Goal: Find specific page/section: Find specific page/section

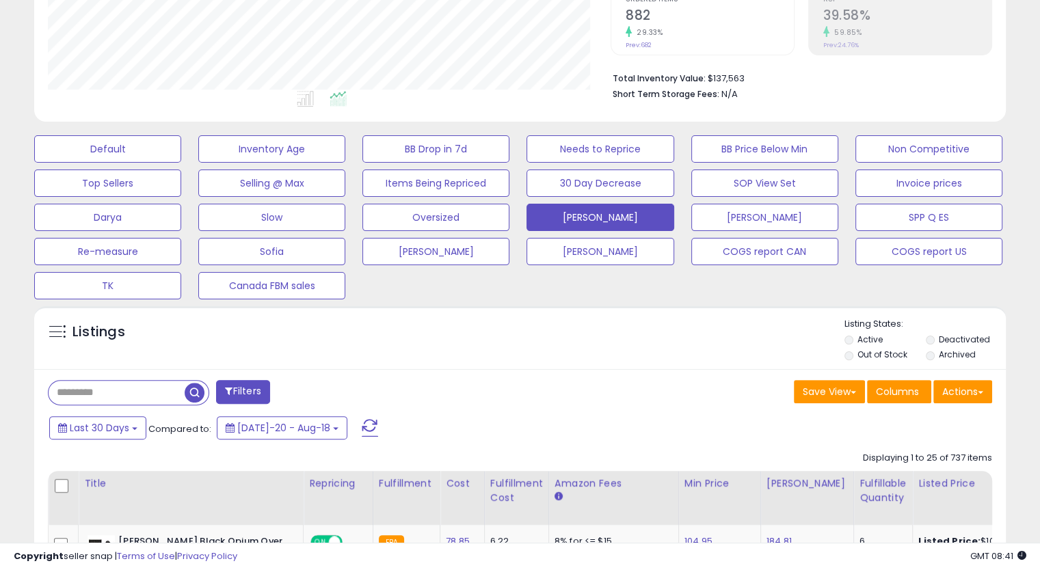
scroll to position [491, 0]
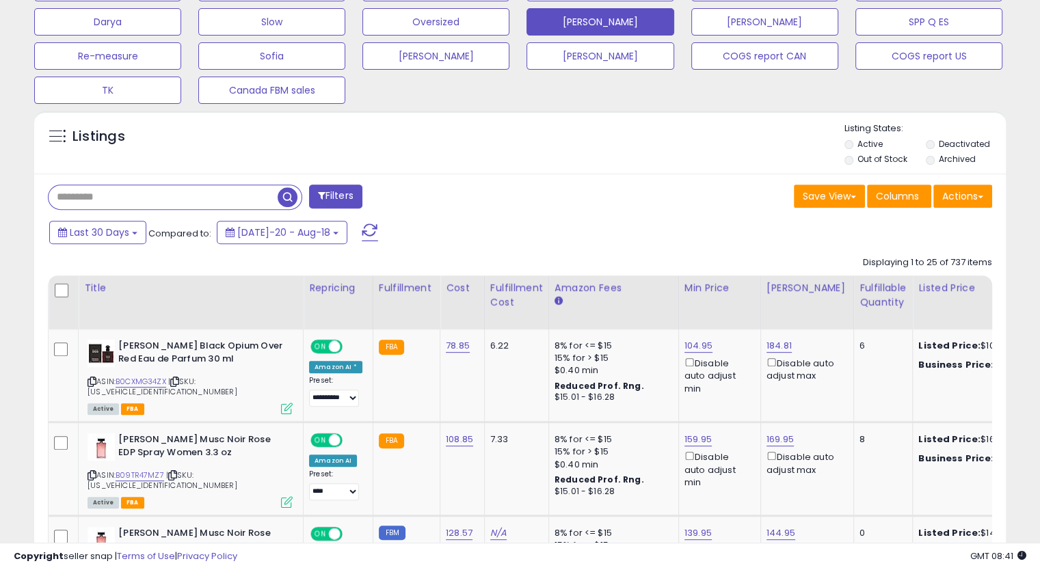
click at [129, 200] on input "text" at bounding box center [163, 197] width 229 height 24
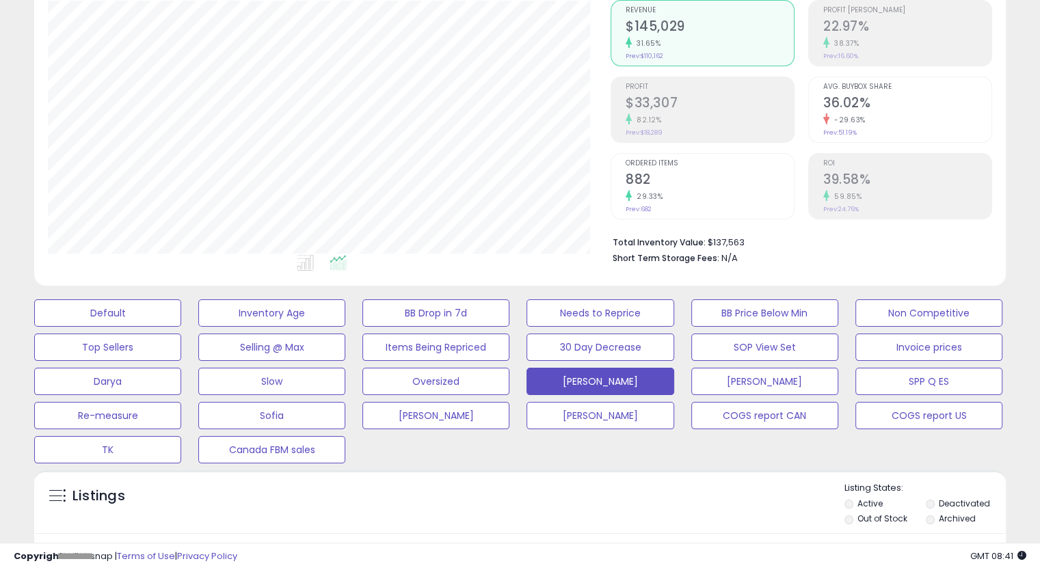
scroll to position [0, 0]
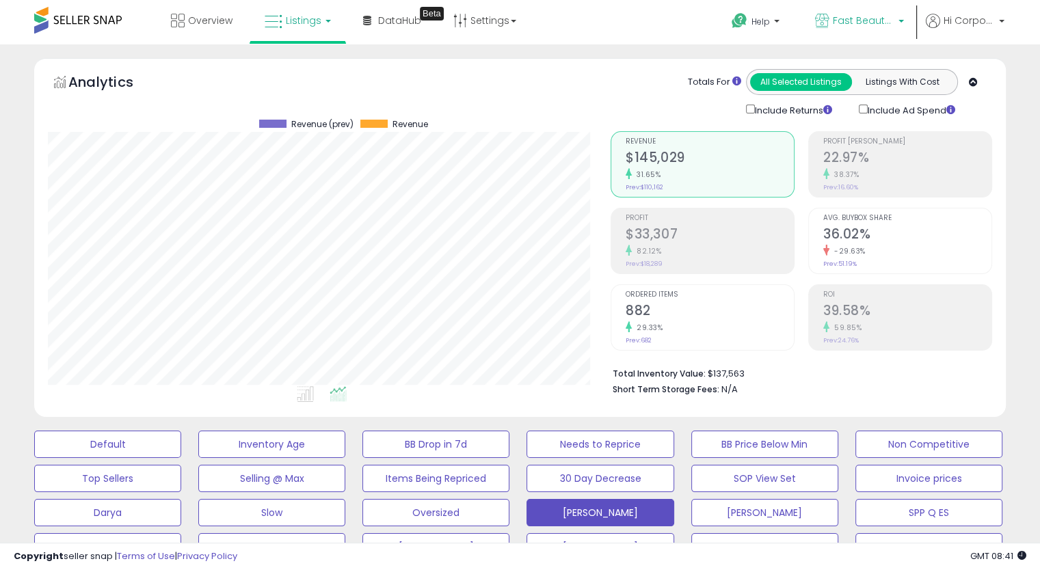
click at [834, 25] on span "Fast Beauty ([GEOGRAPHIC_DATA])" at bounding box center [864, 21] width 62 height 14
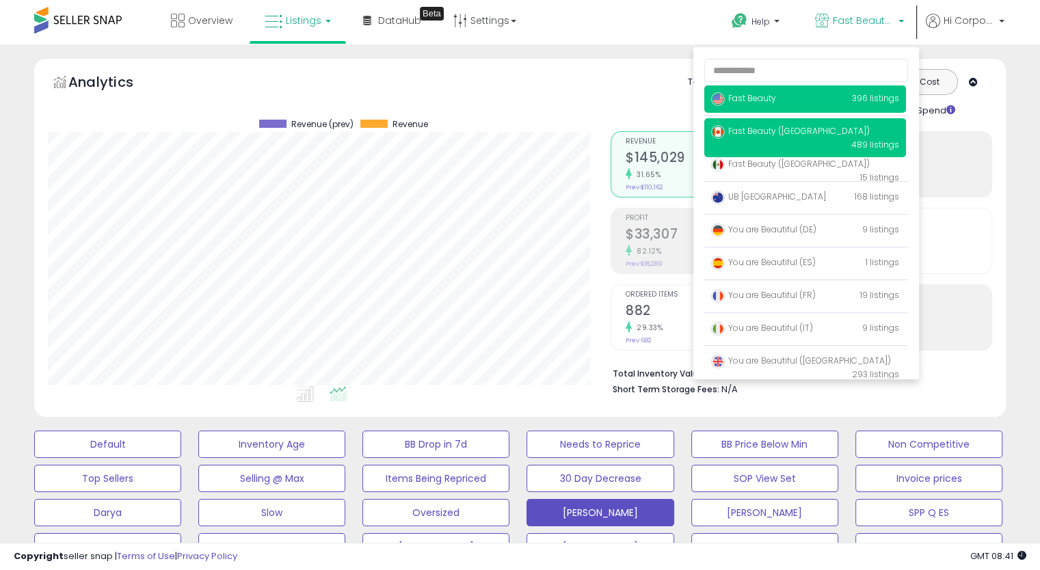
click at [801, 95] on p "Fast Beauty 396 listings" at bounding box center [805, 98] width 202 height 27
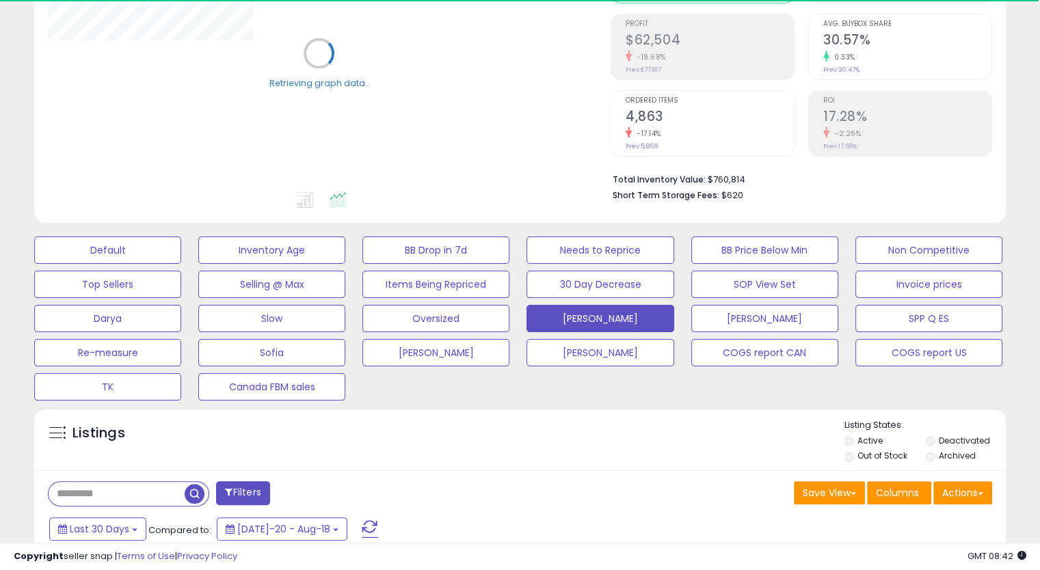
scroll to position [406, 0]
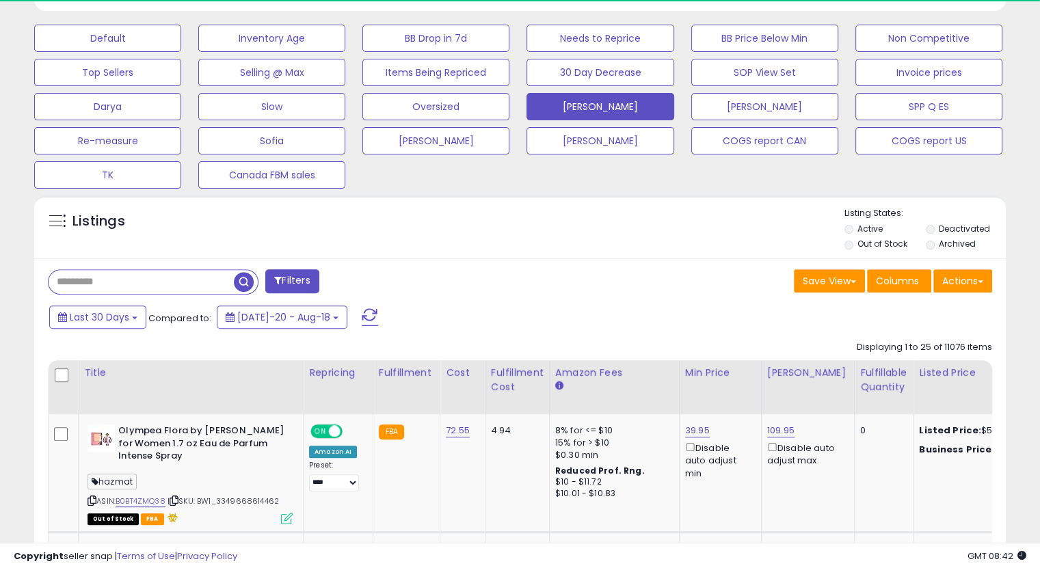
click at [83, 283] on input "text" at bounding box center [141, 282] width 185 height 24
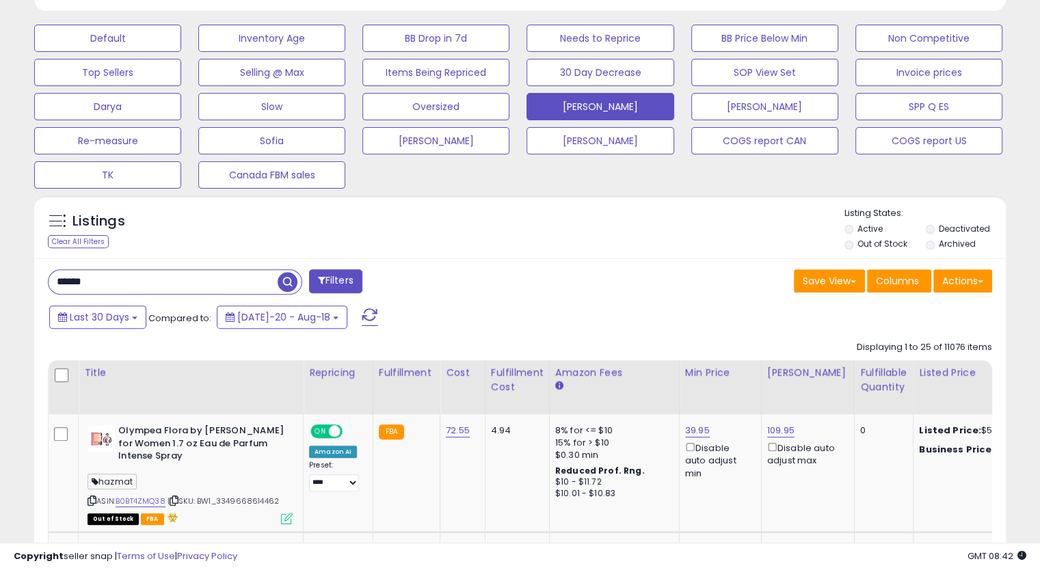
scroll to position [280, 562]
type input "*****"
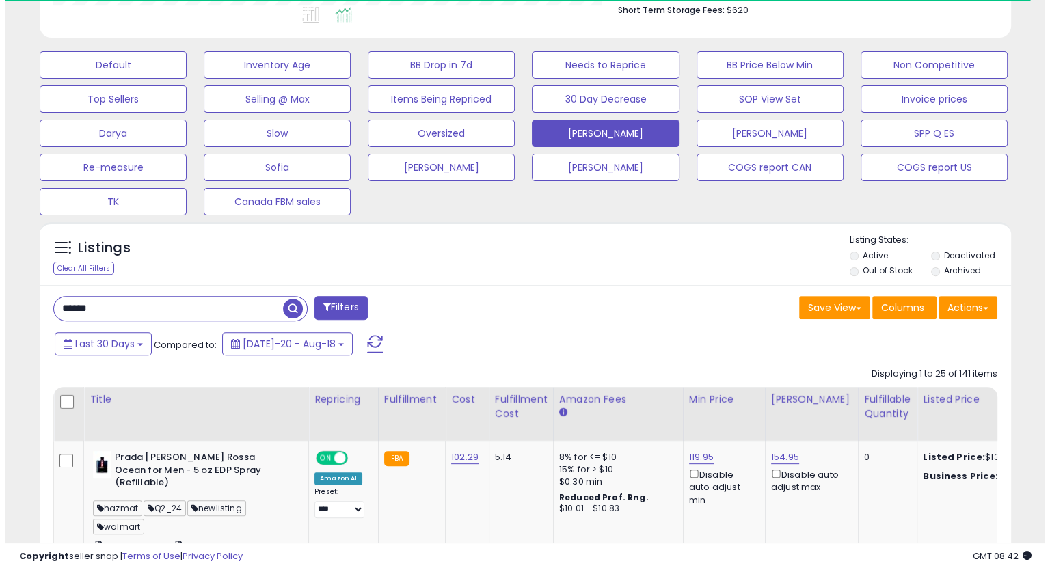
scroll to position [683488, 683205]
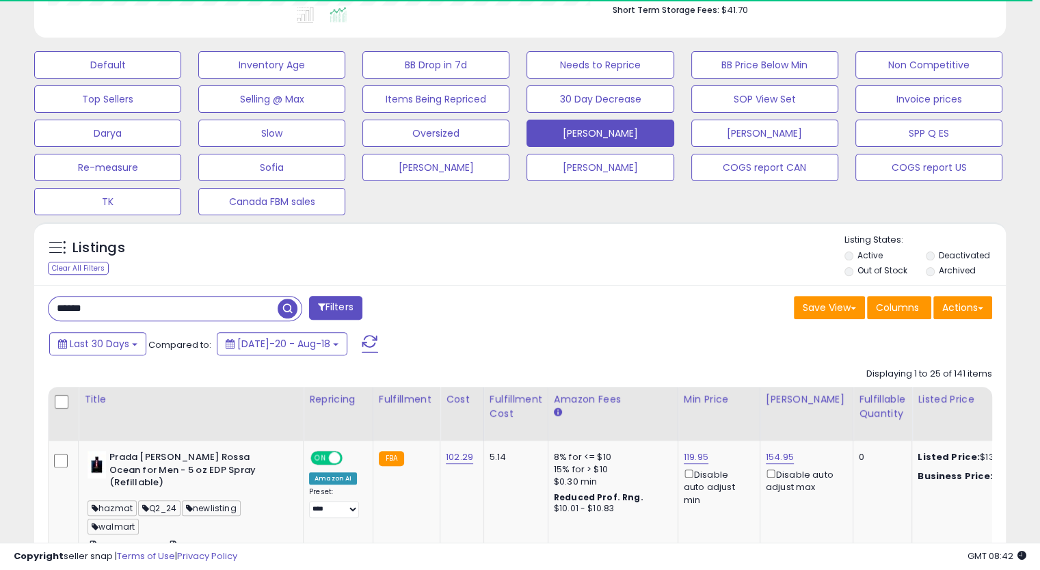
click at [328, 304] on button "Filters" at bounding box center [335, 308] width 53 height 24
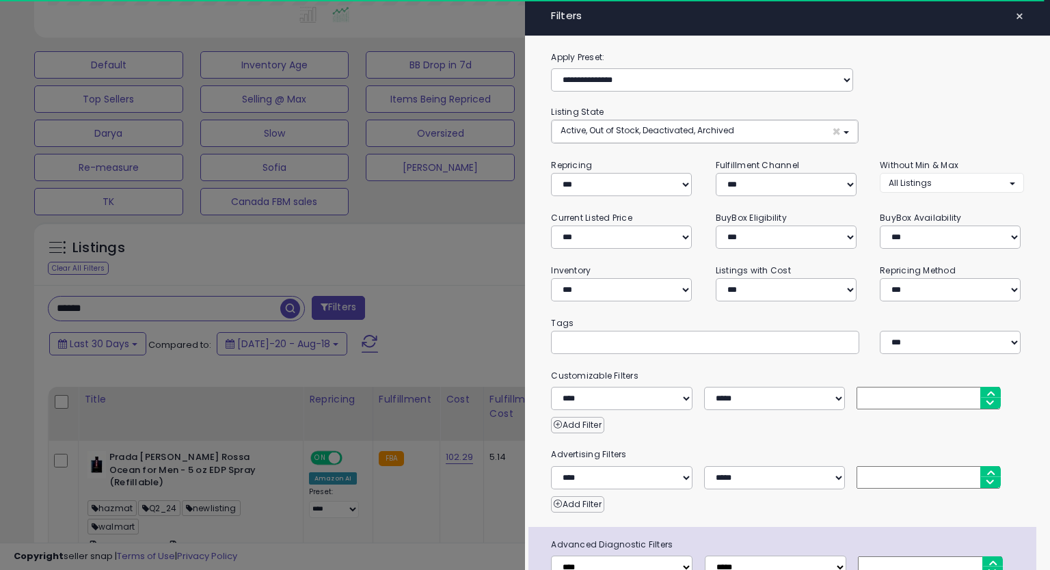
scroll to position [280, 569]
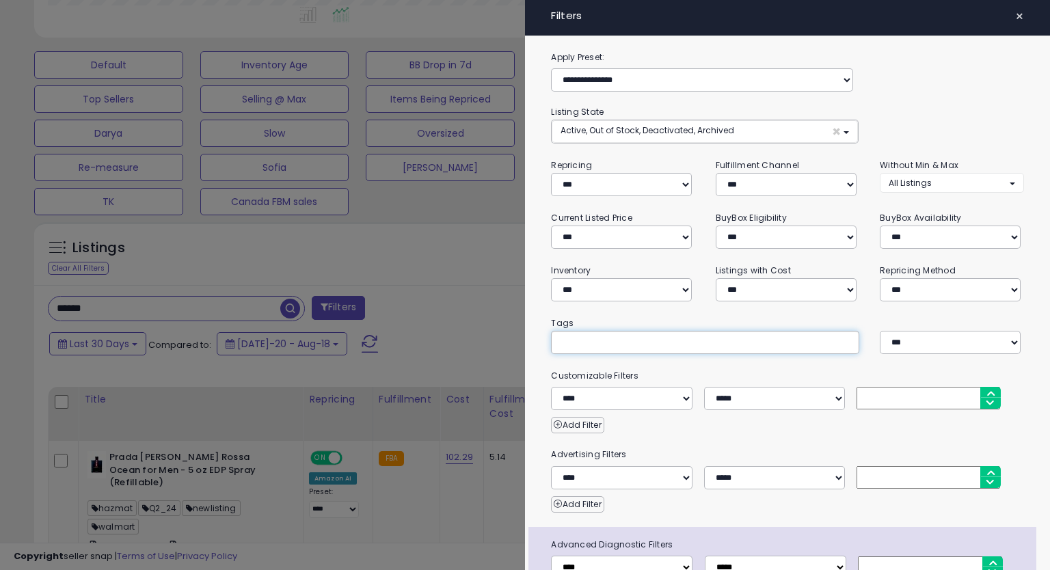
click at [614, 340] on input "text" at bounding box center [662, 342] width 205 height 14
type input "*******"
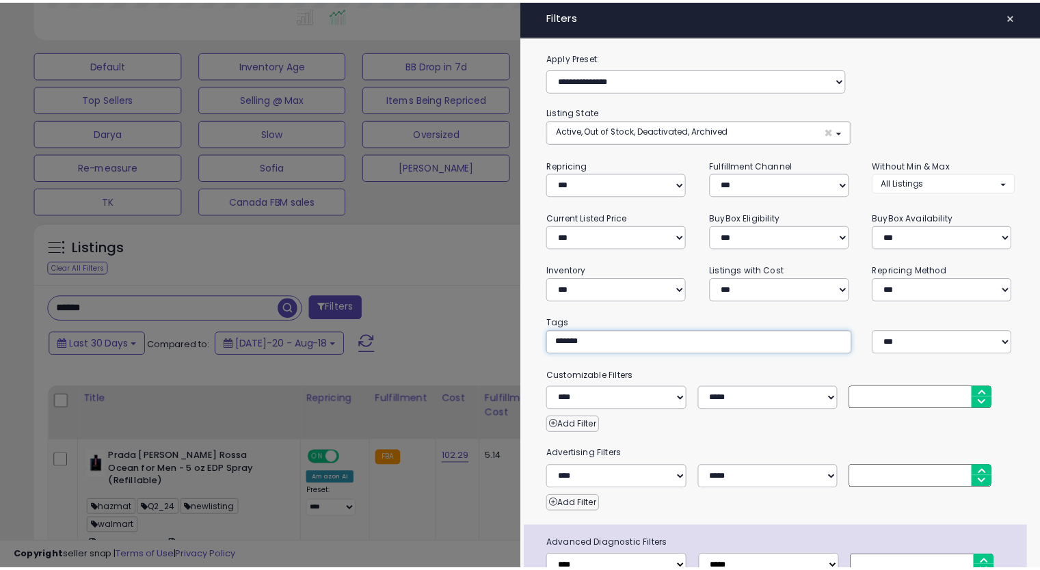
scroll to position [86, 0]
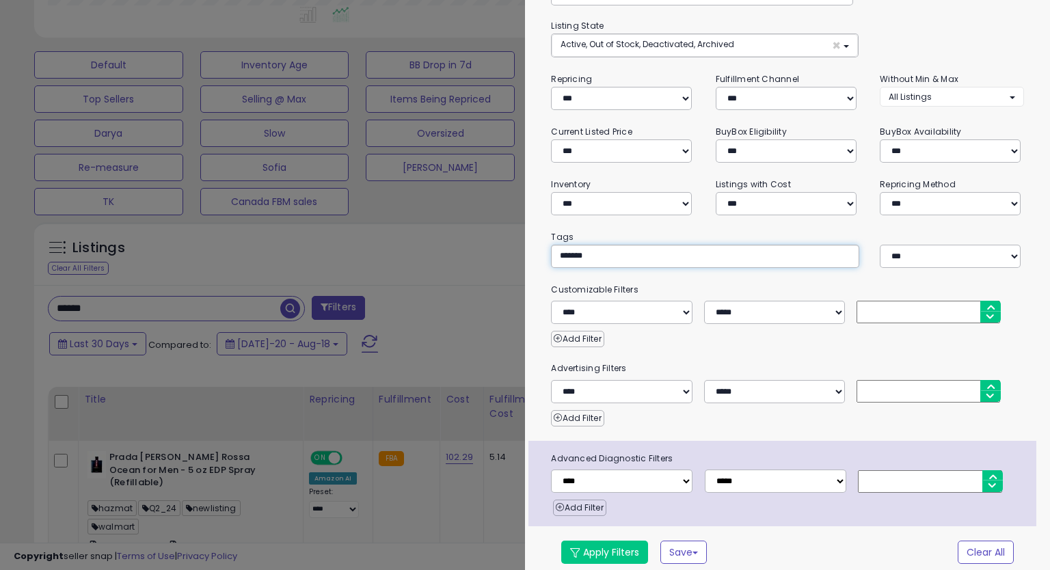
type input "*******"
click at [602, 541] on button "Apply Filters" at bounding box center [604, 552] width 87 height 23
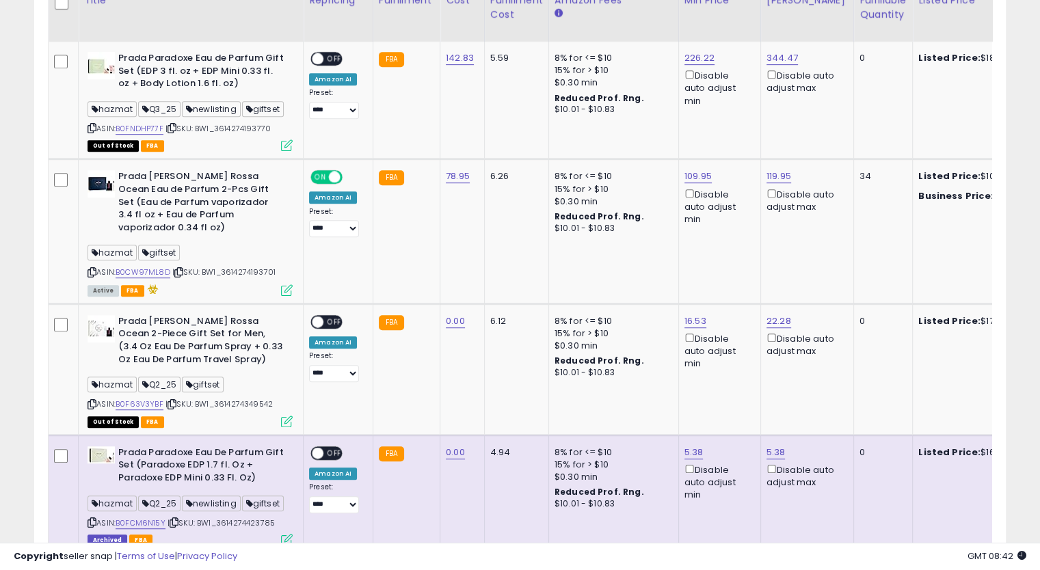
scroll to position [795, 0]
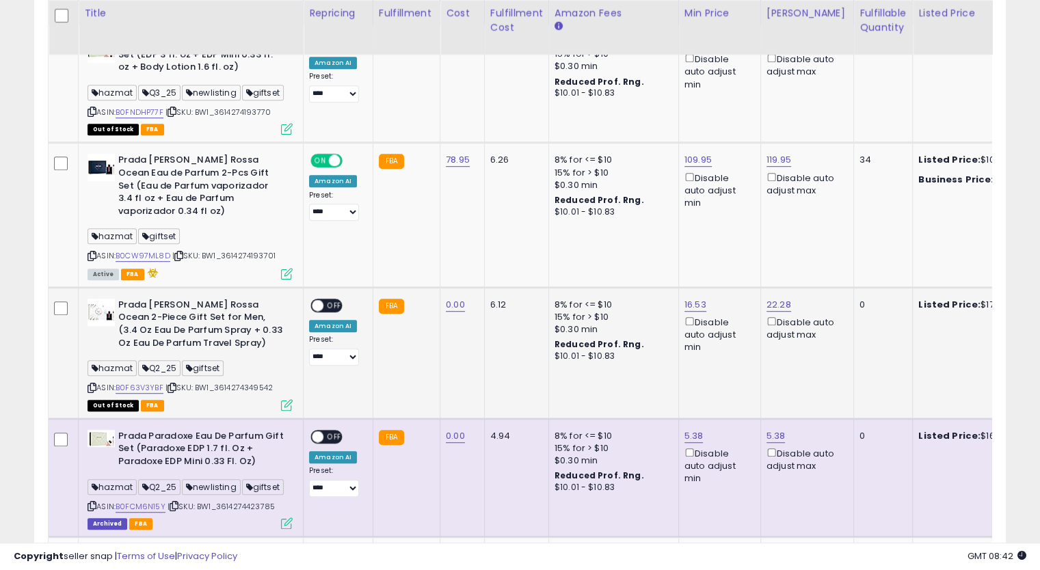
click at [241, 382] on span "| SKU: BW1_3614274349542" at bounding box center [218, 387] width 107 height 11
copy span "BW1_3614274349542"
click at [241, 382] on span "| SKU: BW1_3614274349542" at bounding box center [218, 387] width 107 height 11
click at [248, 250] on span "| SKU: BW1_3614274193701" at bounding box center [223, 255] width 103 height 11
copy span "BW1_3614274193701"
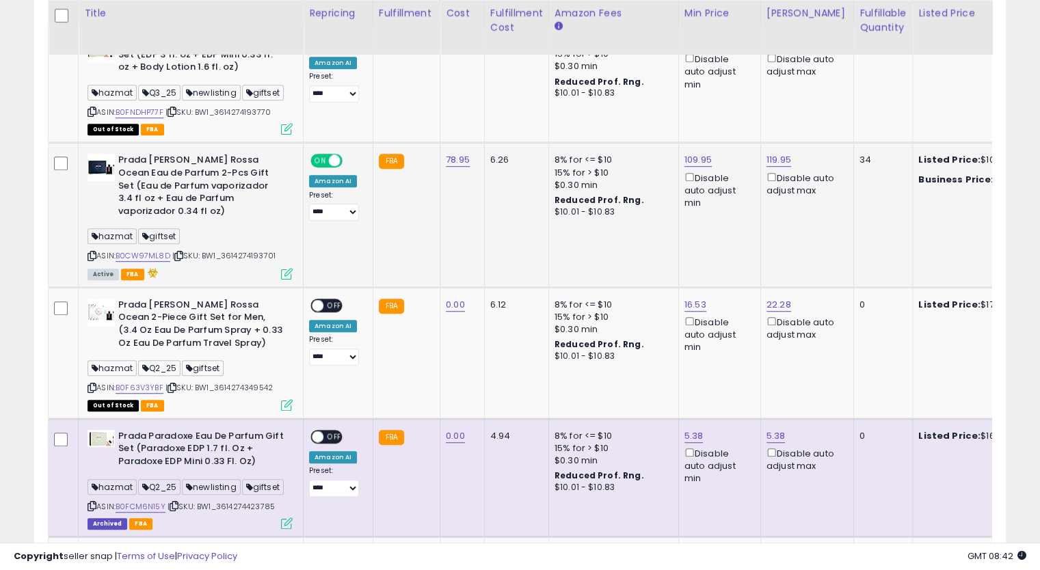
click at [248, 250] on span "| SKU: BW1_3614274193701" at bounding box center [223, 255] width 103 height 11
